Goal: Task Accomplishment & Management: Manage account settings

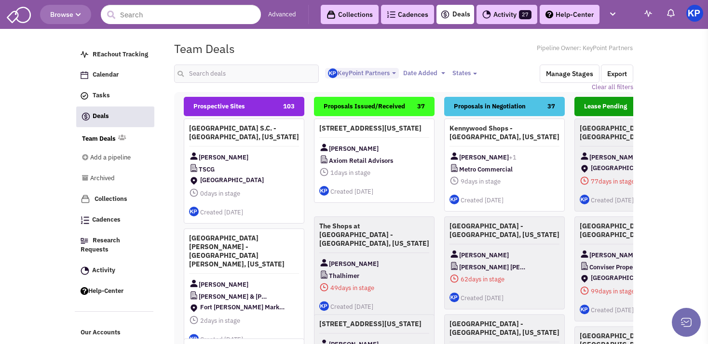
select select "1900"
select select
click at [204, 70] on input "text" at bounding box center [246, 74] width 145 height 18
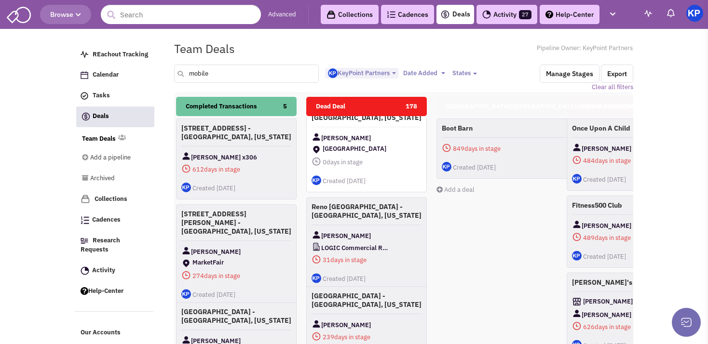
type input "mobile"
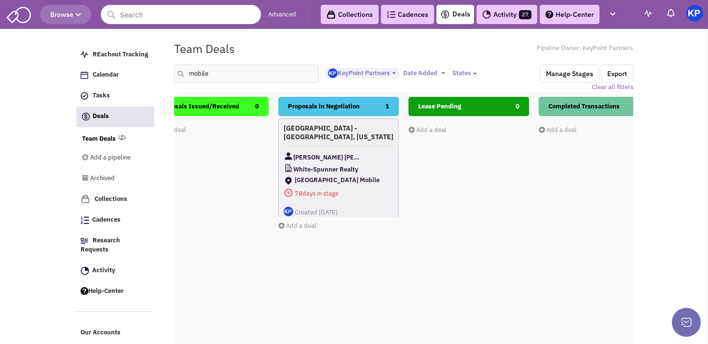
scroll to position [0, 181]
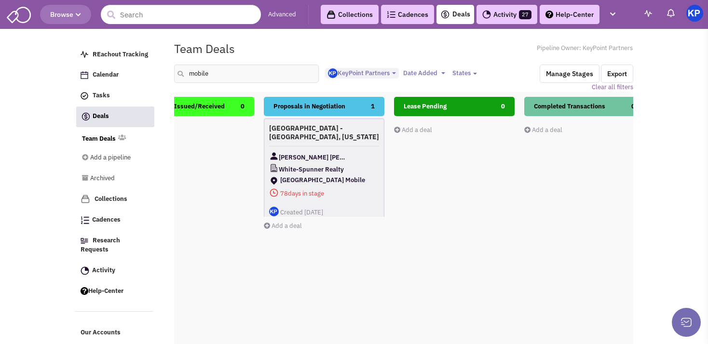
drag, startPoint x: 400, startPoint y: 173, endPoint x: 308, endPoint y: 181, distance: 92.5
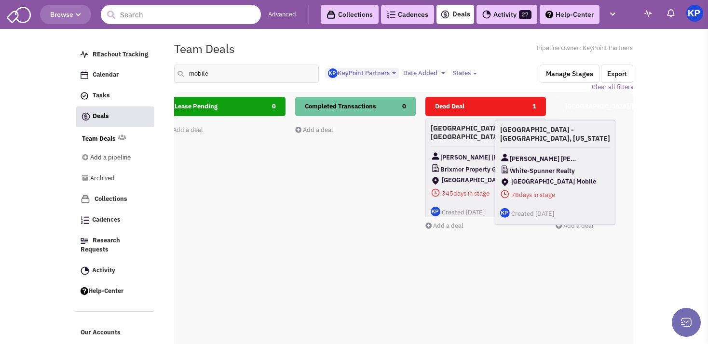
scroll to position [0, 431]
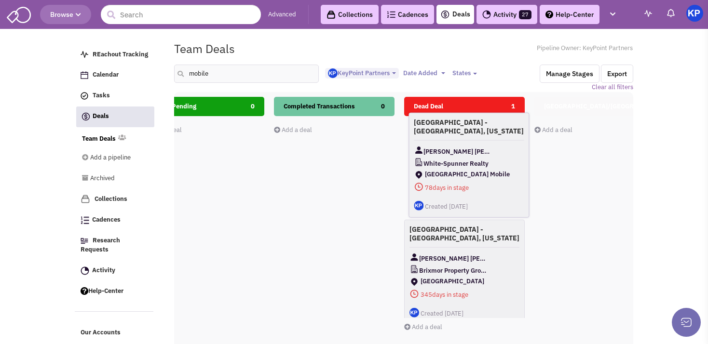
drag, startPoint x: 331, startPoint y: 149, endPoint x: 476, endPoint y: 144, distance: 145.2
click at [476, 146] on span "[PERSON_NAME] [PERSON_NAME]" at bounding box center [457, 152] width 69 height 12
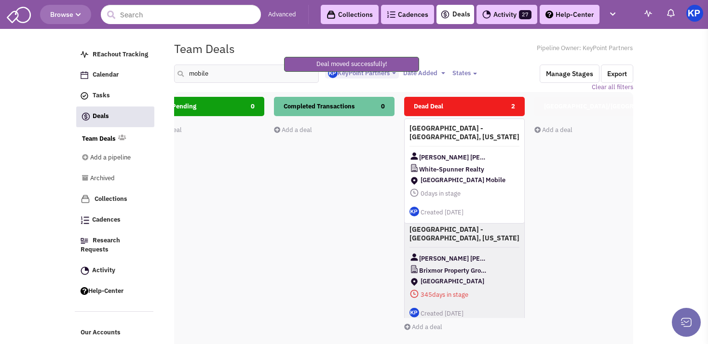
click at [476, 151] on div "[PERSON_NAME] [PERSON_NAME]" at bounding box center [464, 157] width 110 height 12
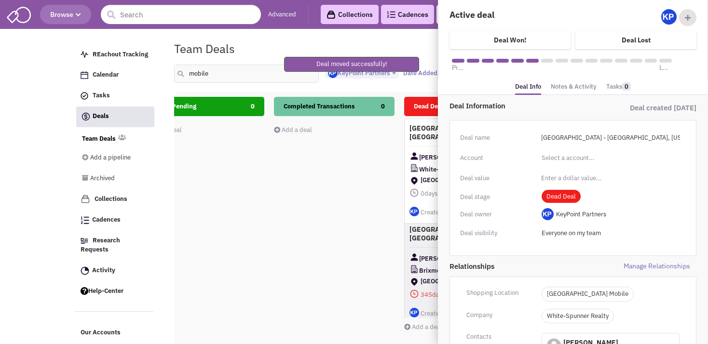
click at [593, 87] on li "Notes & Activity" at bounding box center [573, 87] width 55 height 14
click at [589, 88] on link "Notes & Activity" at bounding box center [574, 87] width 46 height 14
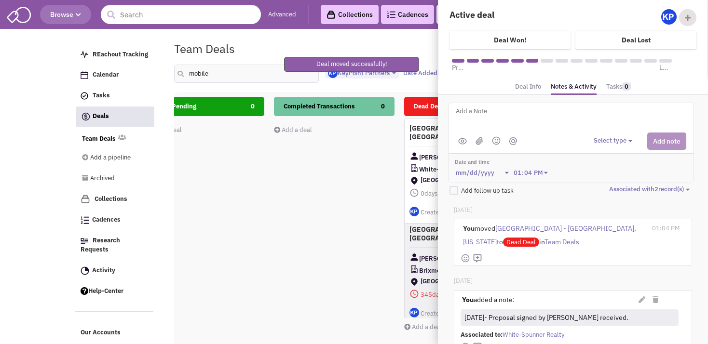
click at [551, 117] on textarea at bounding box center [574, 119] width 239 height 27
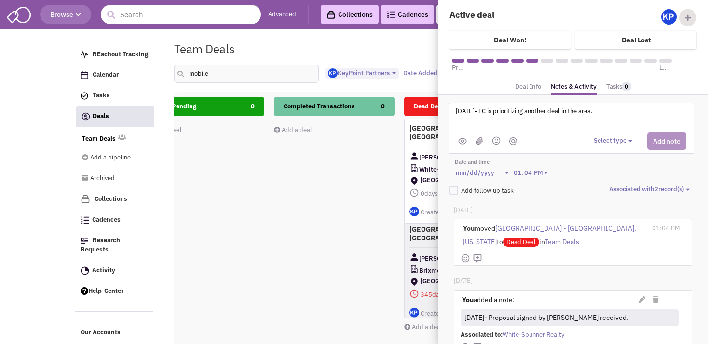
type textarea "[DATE]- FC is prioritizing another deal in the area."
click at [602, 140] on button "Select type" at bounding box center [614, 140] width 41 height 9
click at [614, 186] on div "Log a note" at bounding box center [608, 186] width 24 height 9
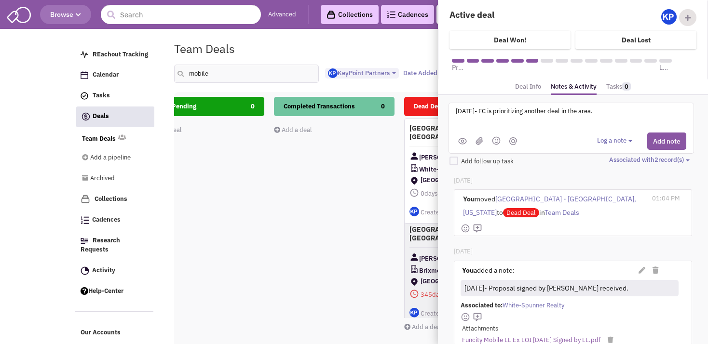
scroll to position [48, 0]
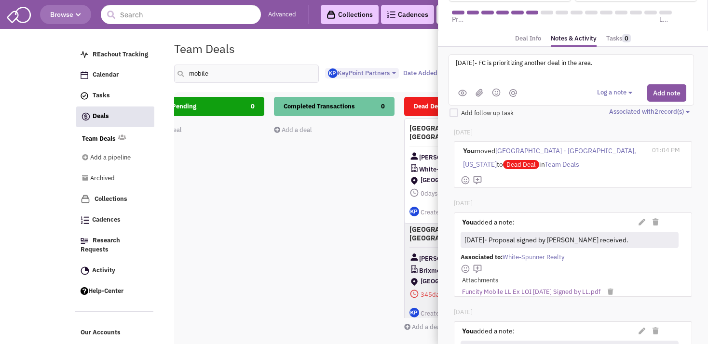
click at [658, 92] on button "Add note" at bounding box center [666, 92] width 39 height 17
